Goal: Navigation & Orientation: Go to known website

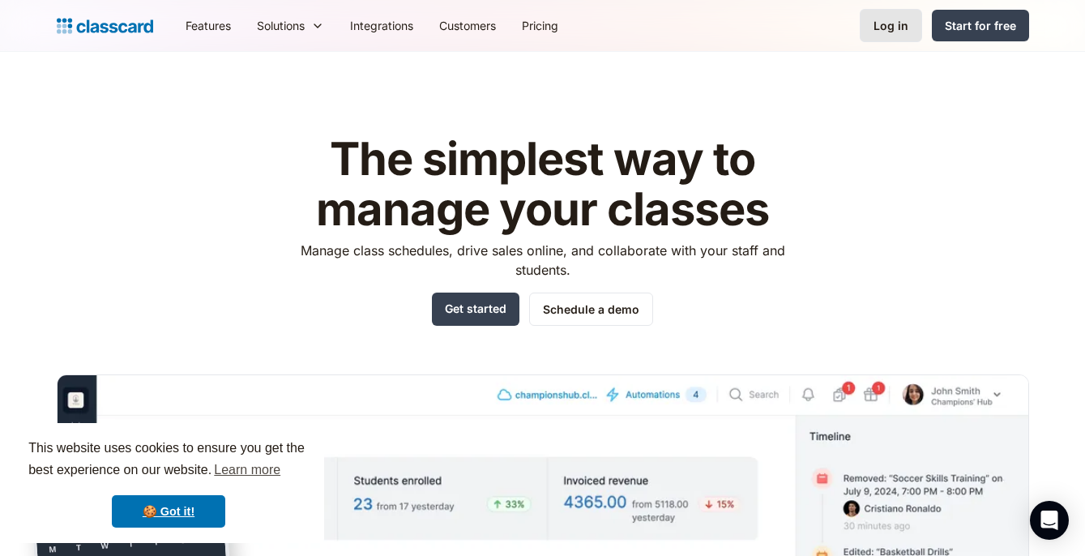
click at [883, 25] on div "Log in" at bounding box center [890, 25] width 35 height 17
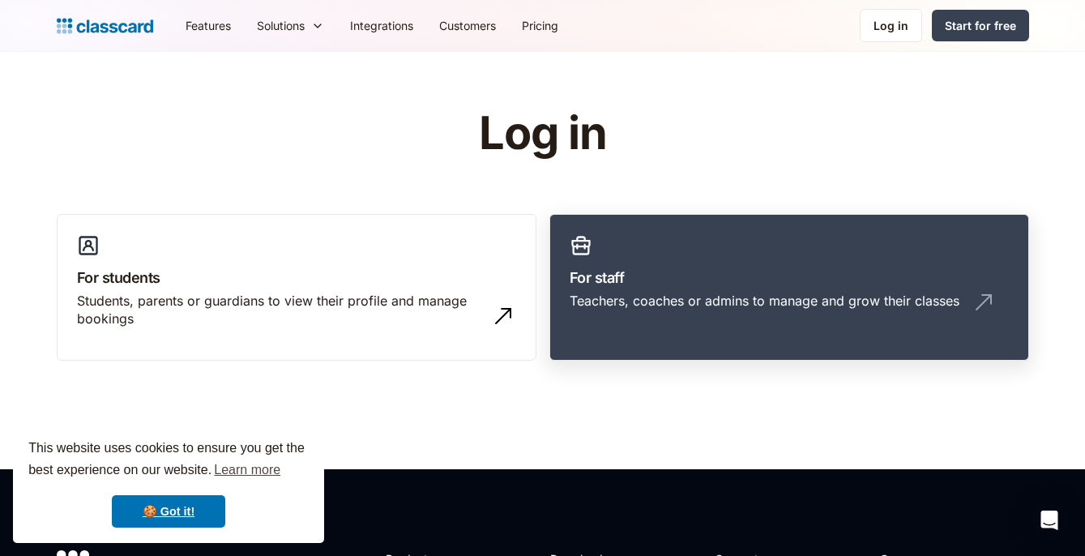
click at [716, 301] on div "Teachers, coaches or admins to manage and grow their classes" at bounding box center [765, 301] width 390 height 18
